Goal: Information Seeking & Learning: Learn about a topic

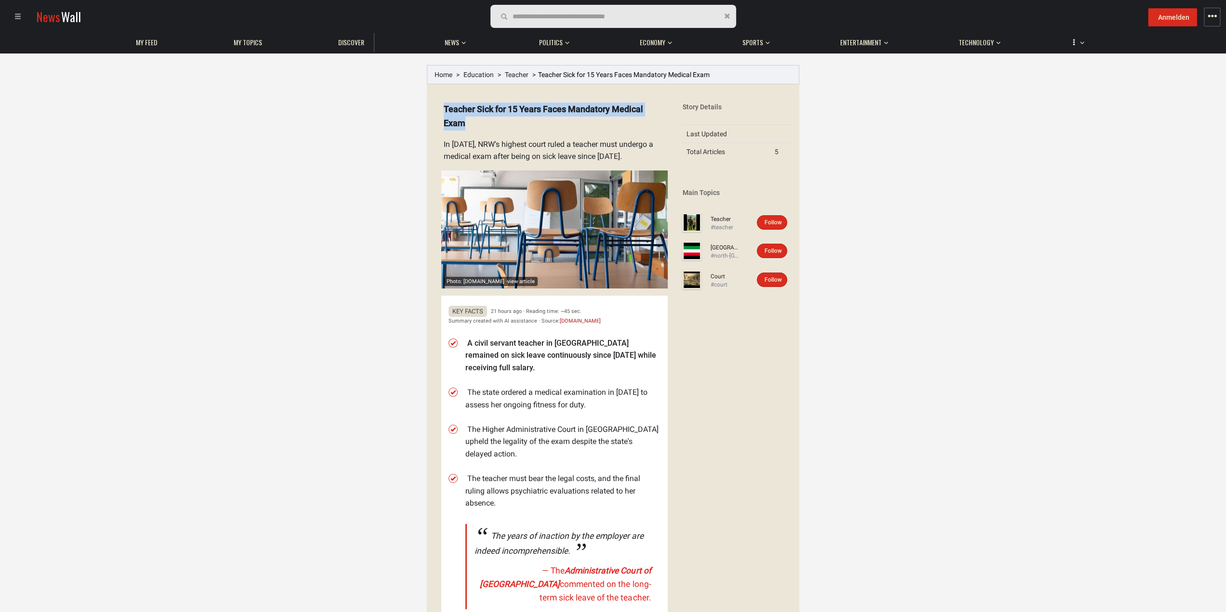
drag, startPoint x: 469, startPoint y: 123, endPoint x: 444, endPoint y: 107, distance: 29.3
click at [444, 107] on details "Photo: [DOMAIN_NAME] · view article Teacher Sick for 15 Years Faces Mandatory M…" at bounding box center [551, 368] width 234 height 547
copy span "Teacher Sick for 15 Years Faces Mandatory Medical Exam"
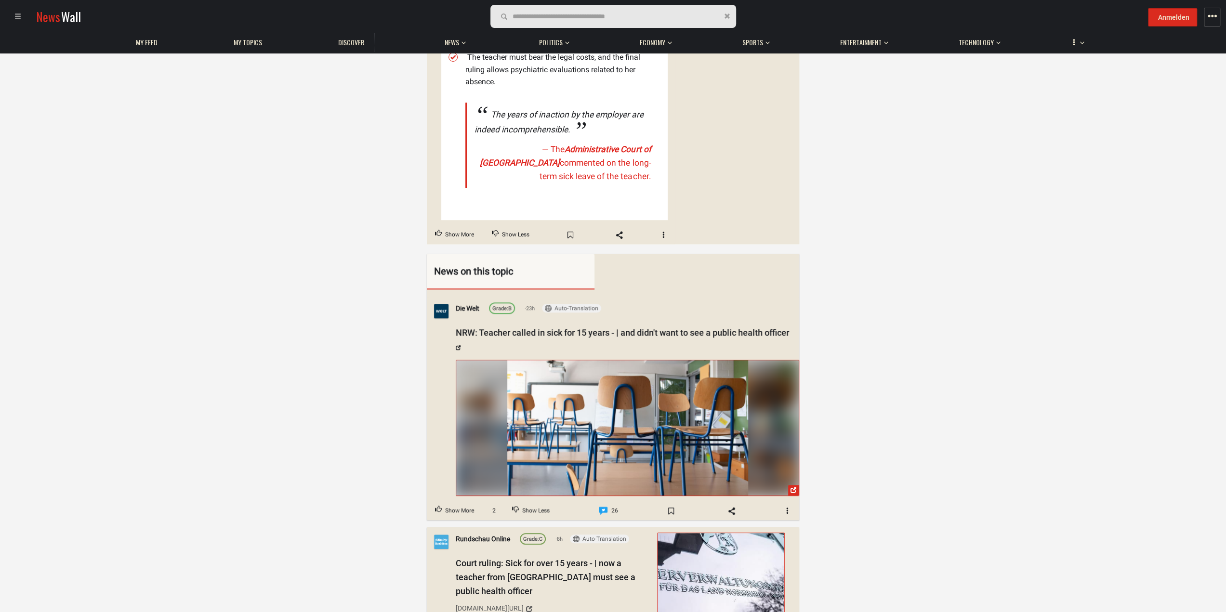
scroll to position [482, 0]
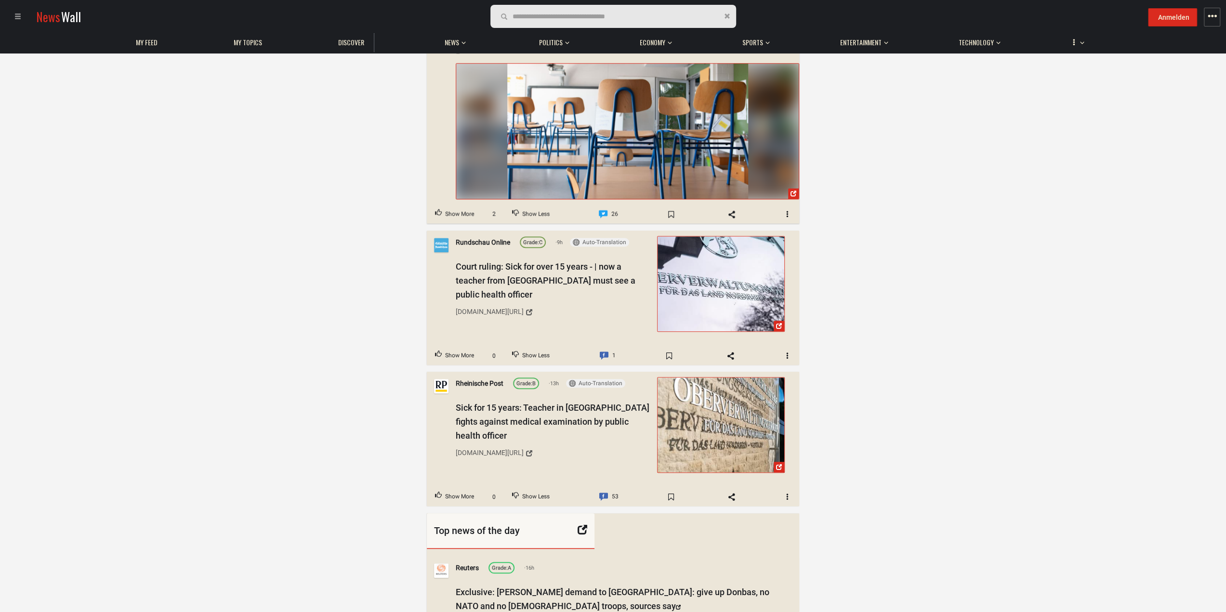
scroll to position [722, 0]
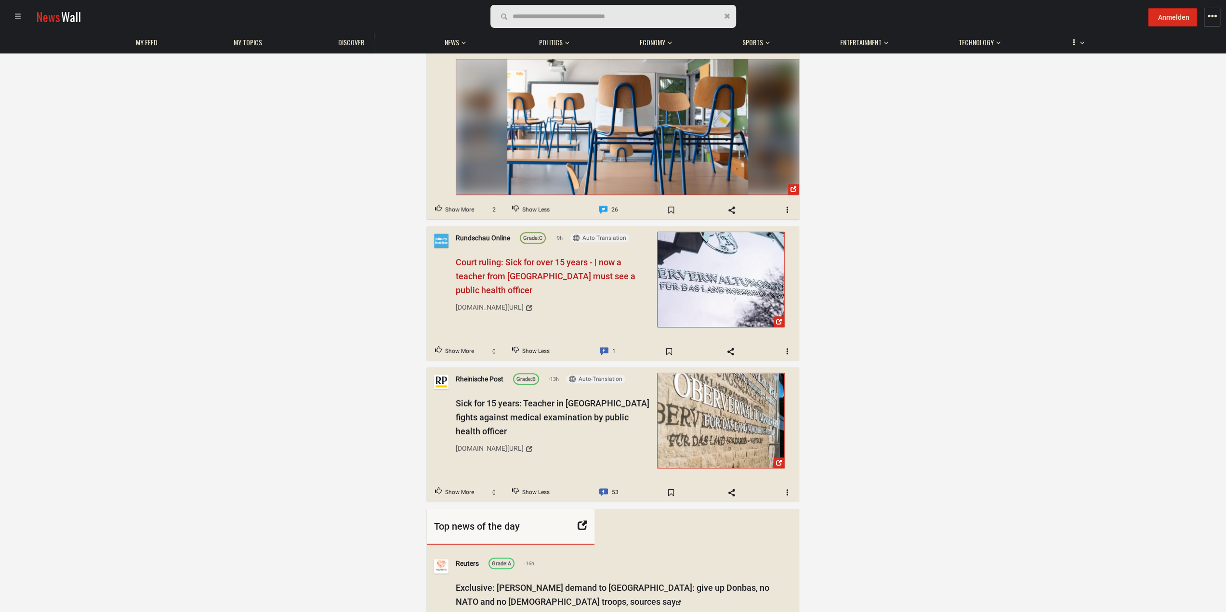
click at [567, 261] on span "Court ruling: Sick for over 15 years - | now a teacher from [GEOGRAPHIC_DATA] m…" at bounding box center [546, 276] width 180 height 38
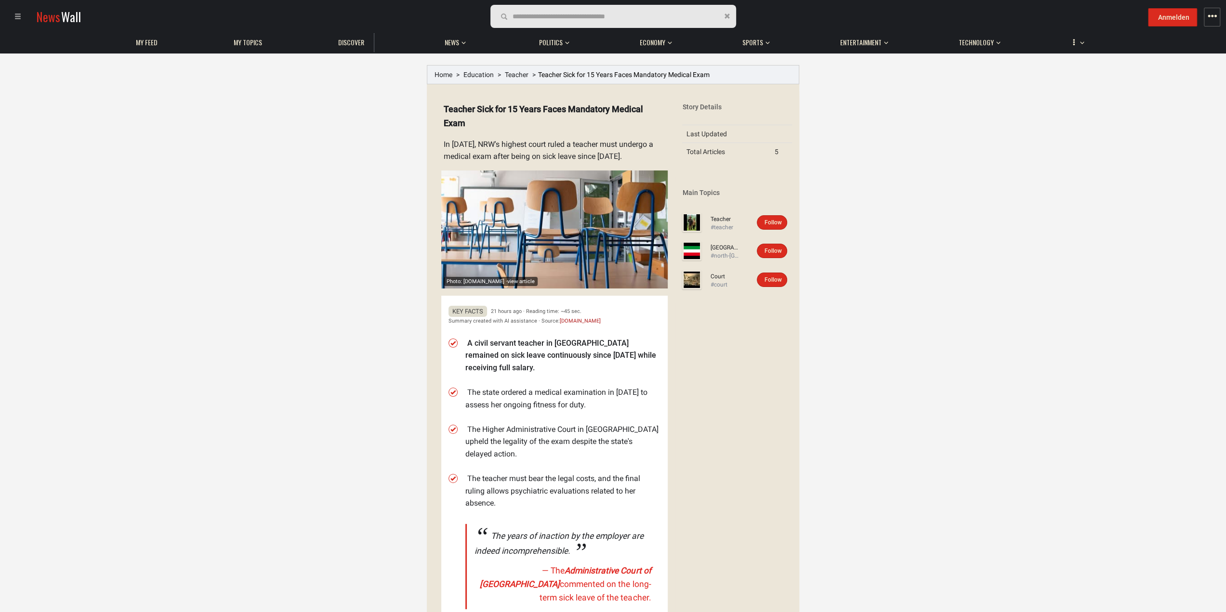
click at [548, 108] on details "Photo: [DOMAIN_NAME] · view article Teacher Sick for 15 Years Faces Mandatory M…" at bounding box center [551, 368] width 234 height 547
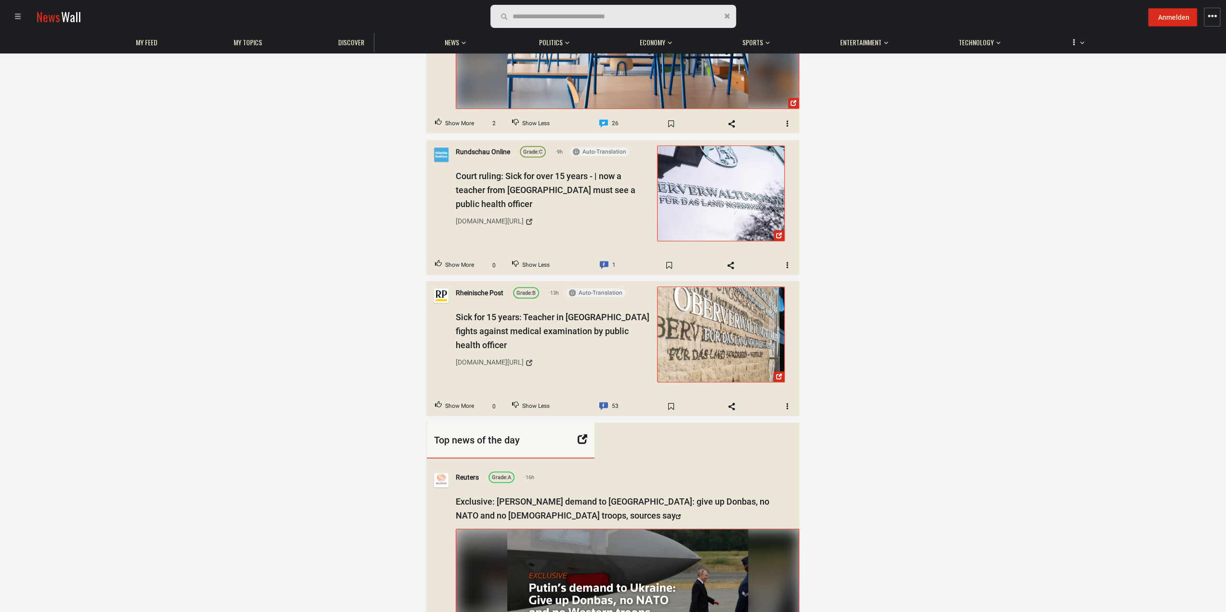
scroll to position [819, 0]
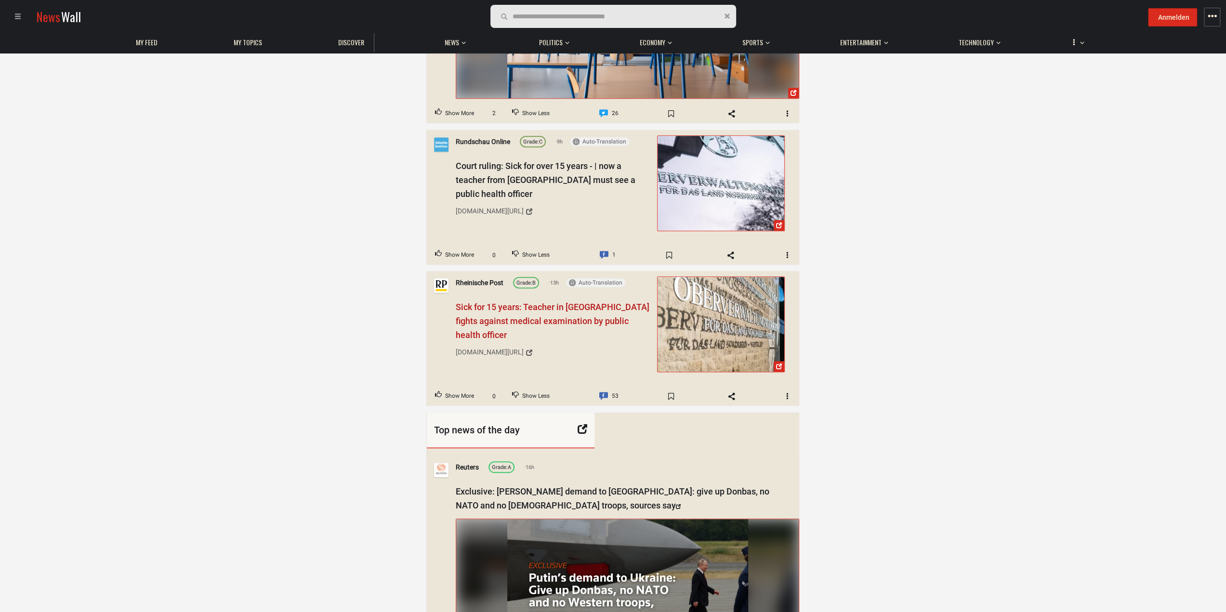
click at [525, 303] on span "Sick for 15 years: Teacher in [GEOGRAPHIC_DATA] fights against medical examinat…" at bounding box center [553, 321] width 194 height 38
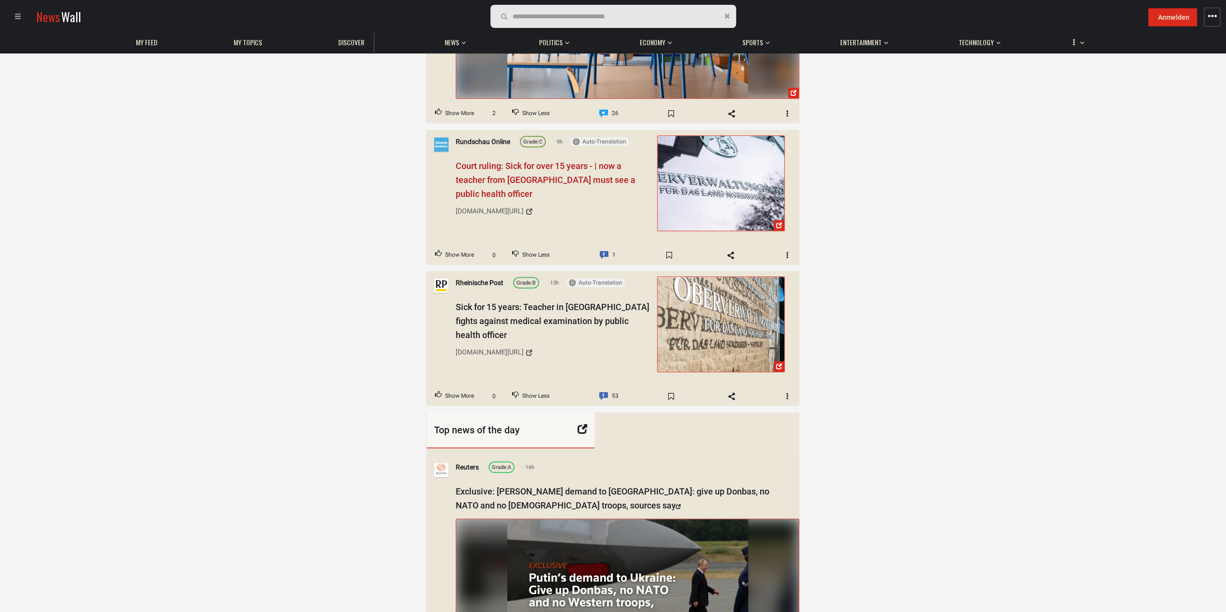
click at [483, 160] on span "Court ruling: Sick for over 15 years - | now a teacher from [GEOGRAPHIC_DATA] m…" at bounding box center [546, 179] width 180 height 38
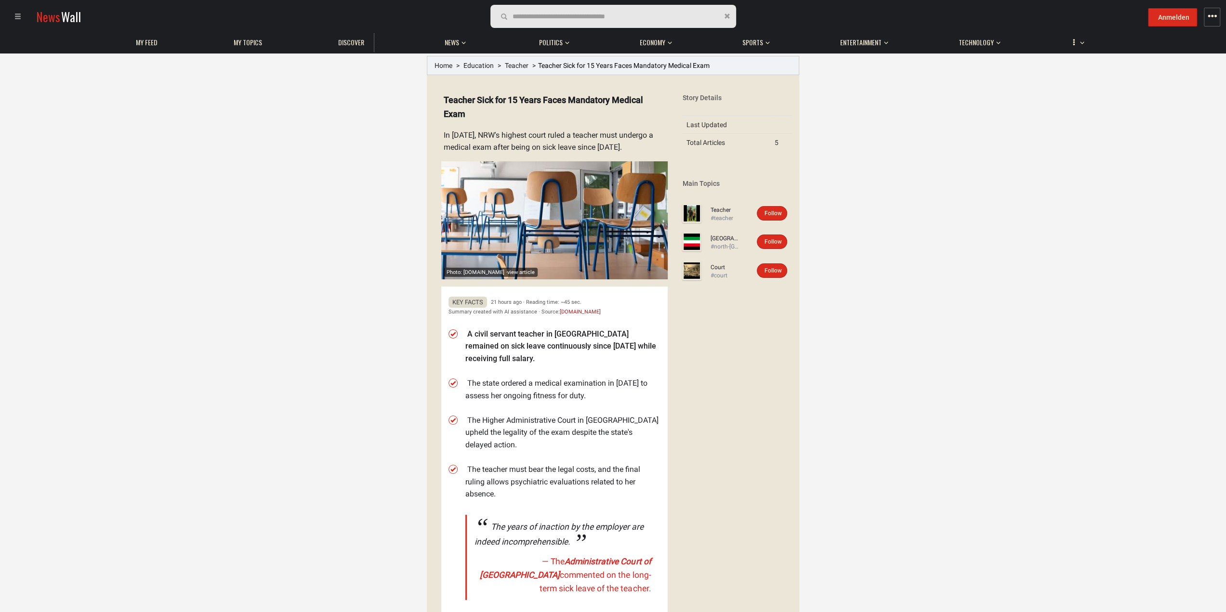
scroll to position [0, 0]
